Goal: Task Accomplishment & Management: Use online tool/utility

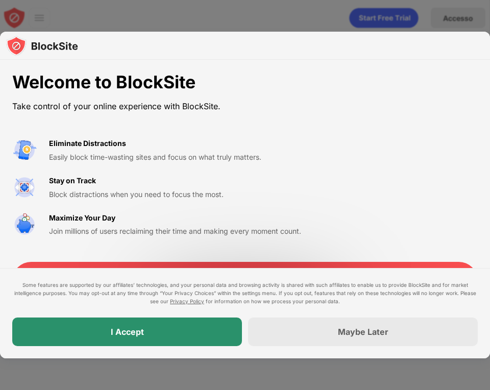
click at [172, 344] on div "I Accept" at bounding box center [127, 332] width 230 height 29
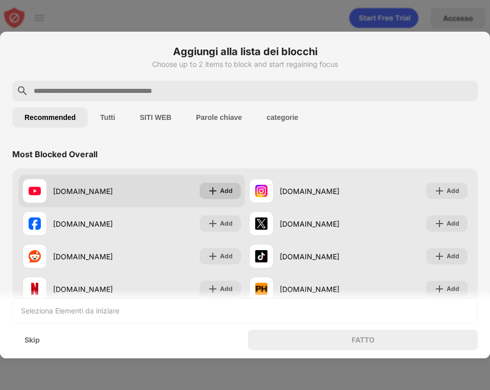
click at [222, 194] on div "Add" at bounding box center [226, 191] width 13 height 10
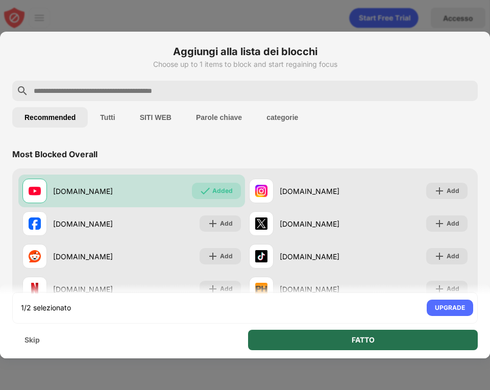
click at [305, 342] on div "FATTO" at bounding box center [363, 340] width 230 height 20
